Goal: Transaction & Acquisition: Purchase product/service

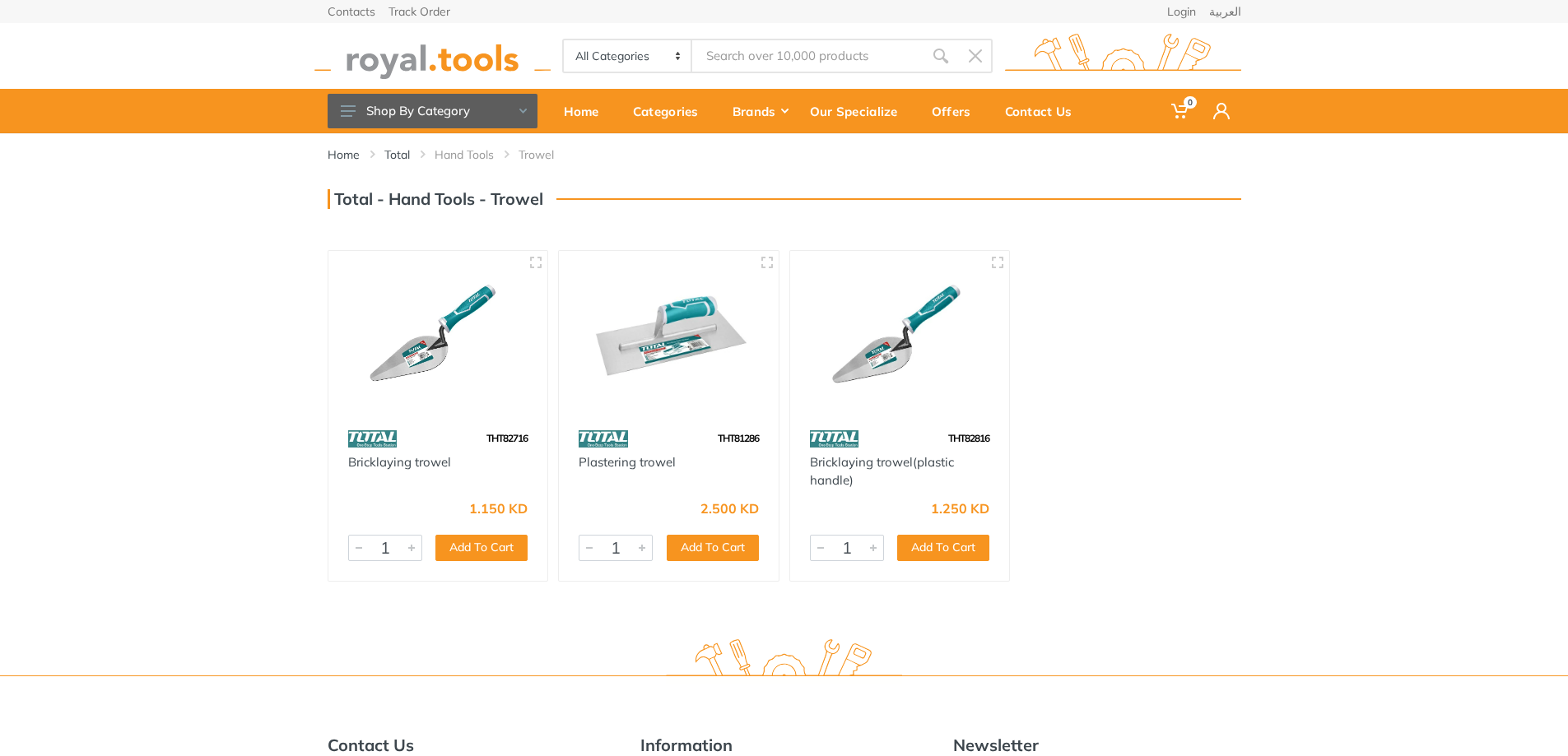
click at [664, 347] on img at bounding box center [668, 337] width 190 height 143
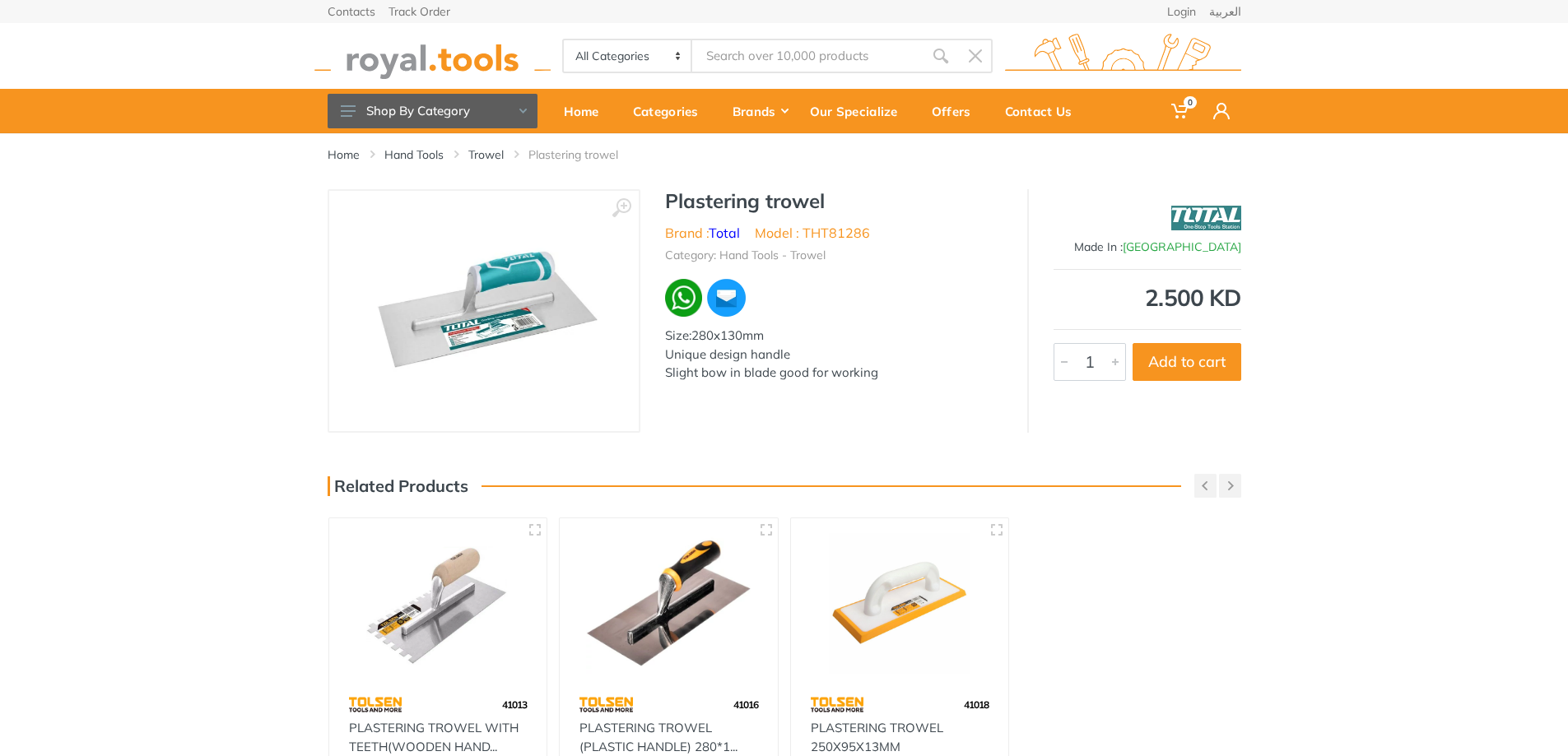
click at [565, 334] on img at bounding box center [484, 311] width 270 height 207
click at [492, 340] on img at bounding box center [484, 311] width 270 height 207
